Goal: Check status: Check status

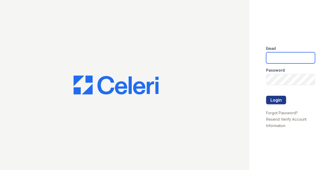
type input "acekay@lonicerapartners.com"
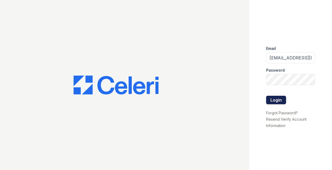
click at [277, 101] on button "Login" at bounding box center [276, 100] width 20 height 8
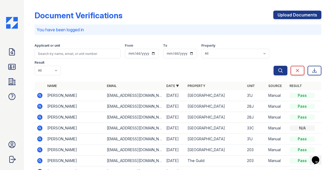
click at [41, 96] on icon at bounding box center [39, 95] width 5 height 5
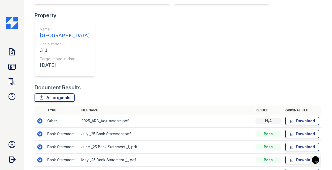
scroll to position [119, 0]
drag, startPoint x: 44, startPoint y: 101, endPoint x: 41, endPoint y: 101, distance: 3.5
click at [41, 170] on icon at bounding box center [40, 173] width 6 height 6
click at [41, 158] on icon at bounding box center [39, 160] width 5 height 5
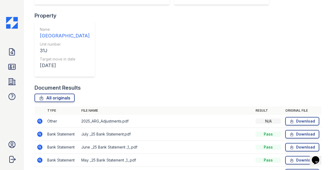
click at [39, 132] on icon at bounding box center [39, 134] width 5 height 5
click at [12, 65] on icon at bounding box center [12, 67] width 8 height 8
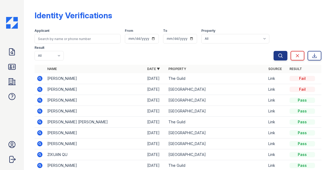
click at [42, 100] on icon at bounding box center [39, 100] width 5 height 5
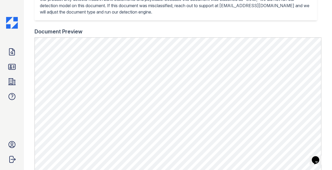
scroll to position [144, 0]
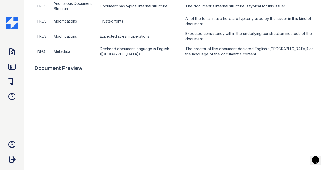
scroll to position [274, 0]
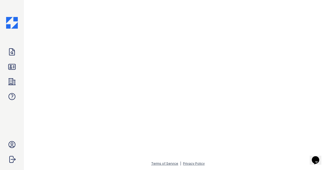
scroll to position [313, 0]
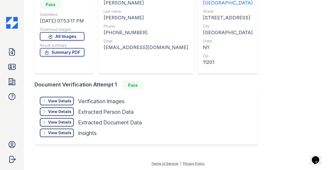
scroll to position [60, 0]
click at [63, 101] on div "View Details" at bounding box center [59, 101] width 23 height 5
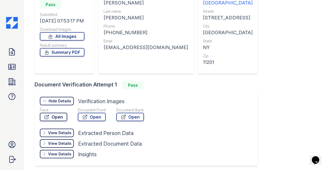
click at [55, 118] on link "Open" at bounding box center [53, 117] width 27 height 8
click at [89, 119] on link "Open" at bounding box center [92, 117] width 28 height 8
